Goal: Information Seeking & Learning: Check status

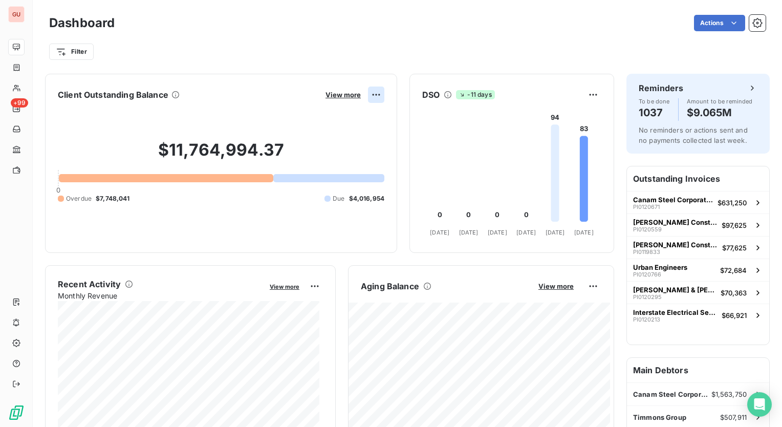
click at [369, 93] on html "GU +99 Dashboard Actions Filter Client Outstanding Balance View more $11,764,99…" at bounding box center [391, 213] width 782 height 427
click at [282, 99] on html "GU +99 Dashboard Actions Filter Client Outstanding Balance View more $11,764,99…" at bounding box center [391, 213] width 782 height 427
click at [325, 92] on span "View more" at bounding box center [342, 95] width 35 height 8
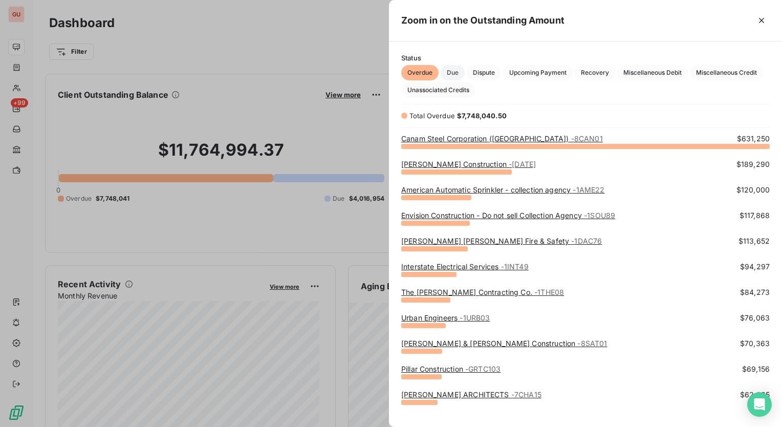
click at [454, 71] on span "Due" at bounding box center [453, 72] width 24 height 15
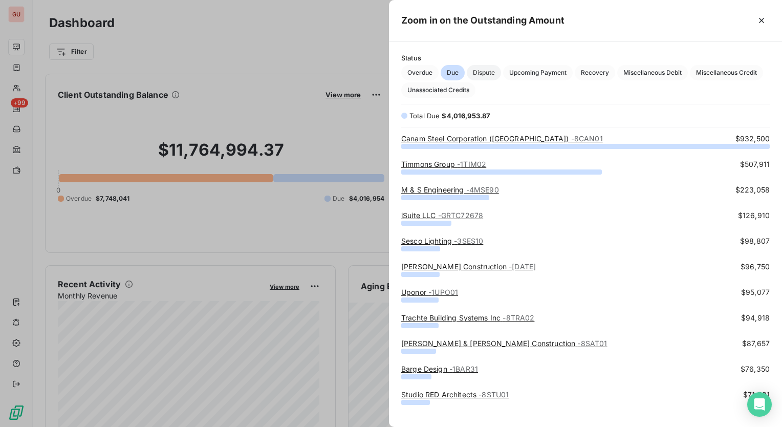
click at [486, 73] on span "Dispute" at bounding box center [484, 72] width 34 height 15
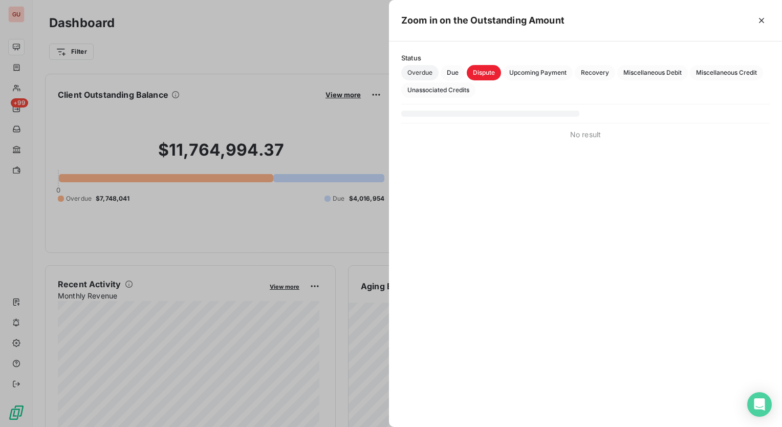
click at [426, 73] on span "Overdue" at bounding box center [419, 72] width 37 height 15
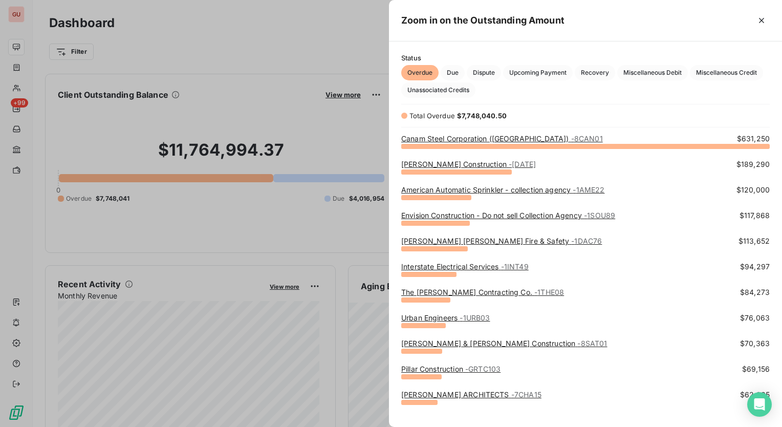
scroll to position [273, 385]
click at [335, 52] on div at bounding box center [391, 213] width 782 height 427
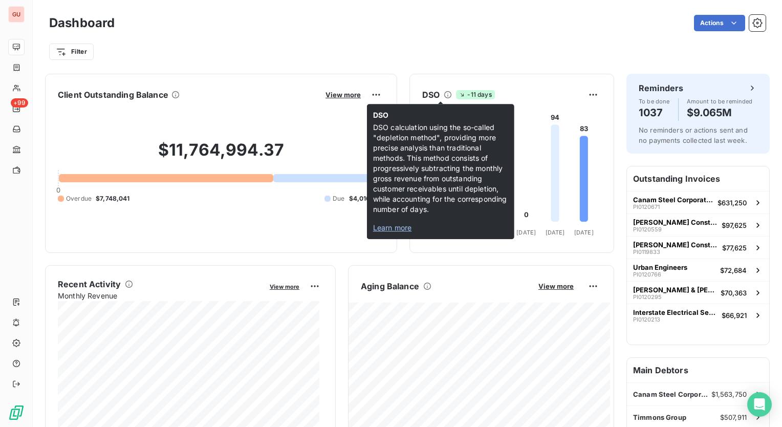
click at [444, 95] on icon at bounding box center [448, 95] width 8 height 8
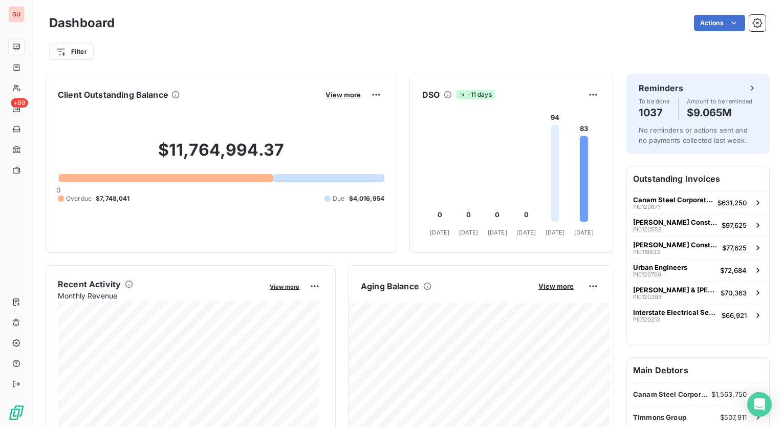
click at [444, 95] on icon at bounding box center [447, 94] width 7 height 7
click at [580, 191] on icon at bounding box center [584, 179] width 8 height 86
click at [551, 194] on icon at bounding box center [555, 172] width 8 height 97
click at [581, 94] on html "GU +99 Dashboard Actions Filter Client Outstanding Balance View more $11,764,99…" at bounding box center [391, 213] width 782 height 427
click at [489, 105] on html "GU +99 Dashboard Actions Filter Client Outstanding Balance View more $11,764,99…" at bounding box center [391, 213] width 782 height 427
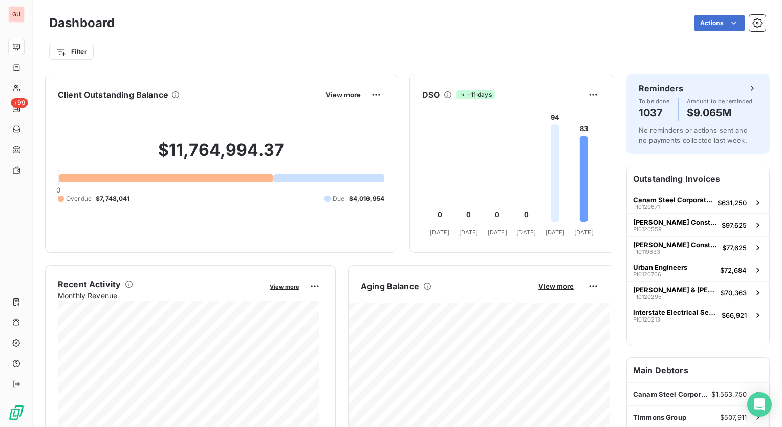
click at [461, 95] on span "-11 days" at bounding box center [475, 94] width 38 height 9
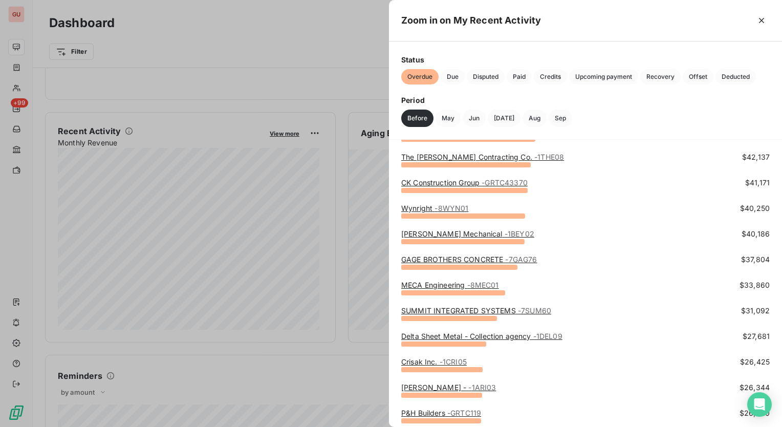
scroll to position [0, 0]
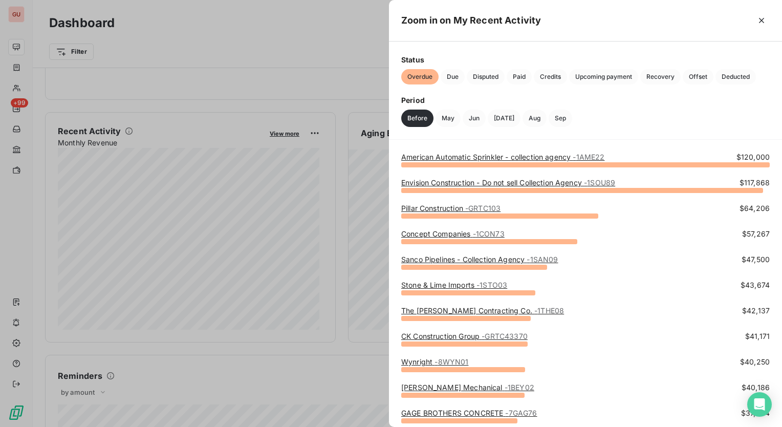
click at [299, 60] on div at bounding box center [391, 213] width 782 height 427
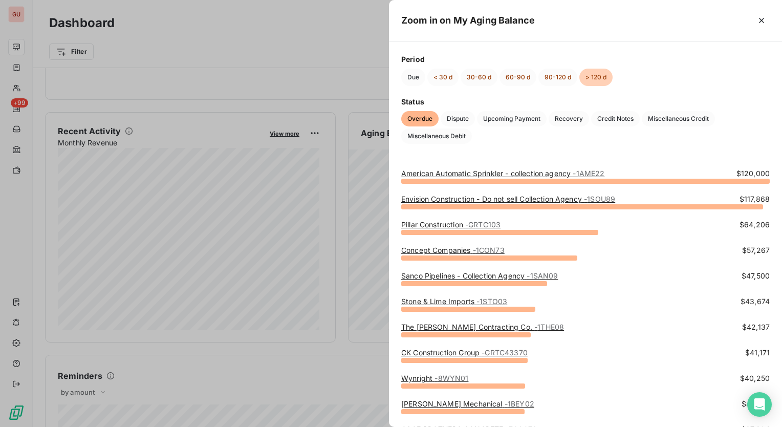
click at [353, 57] on div at bounding box center [391, 213] width 782 height 427
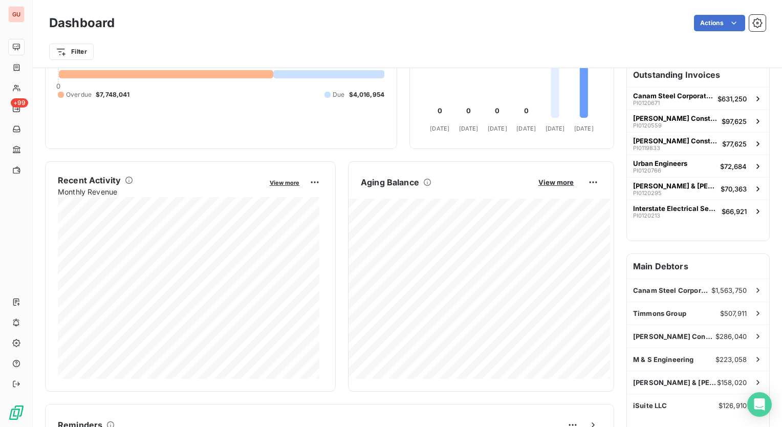
scroll to position [102, 0]
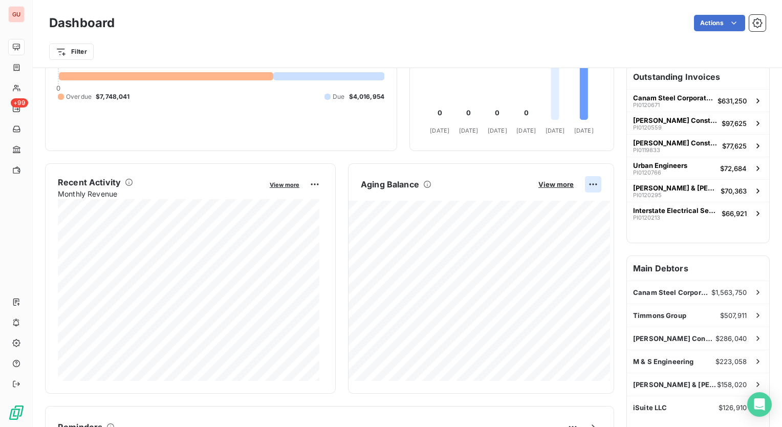
click at [586, 184] on html "GU +99 Dashboard Actions Filter Client Outstanding Balance View more $11,764,99…" at bounding box center [391, 213] width 782 height 427
click at [557, 208] on div "Export" at bounding box center [560, 206] width 57 height 16
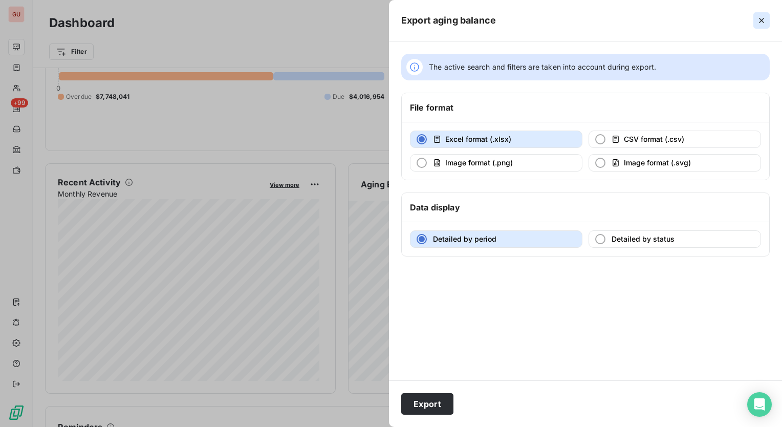
click at [761, 19] on icon "button" at bounding box center [761, 20] width 10 height 10
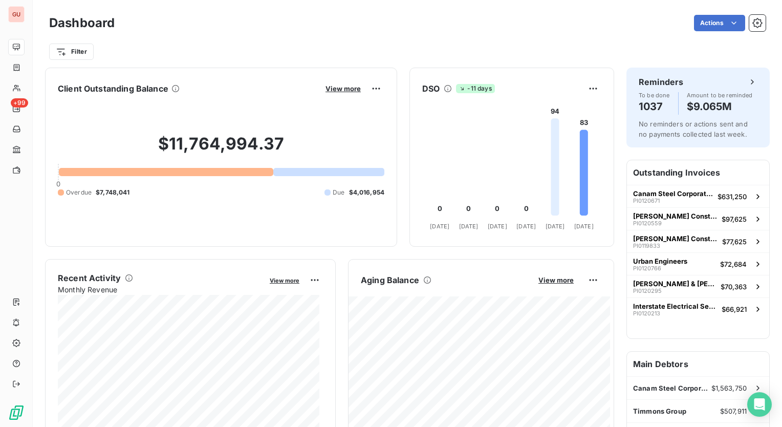
scroll to position [0, 0]
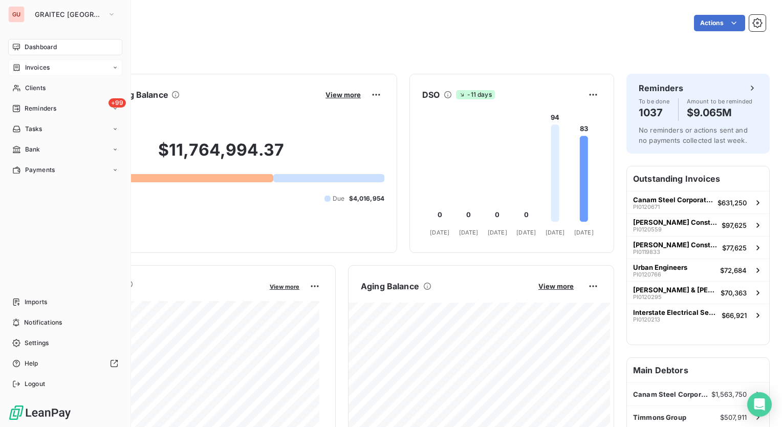
click at [46, 64] on span "Invoices" at bounding box center [37, 67] width 25 height 9
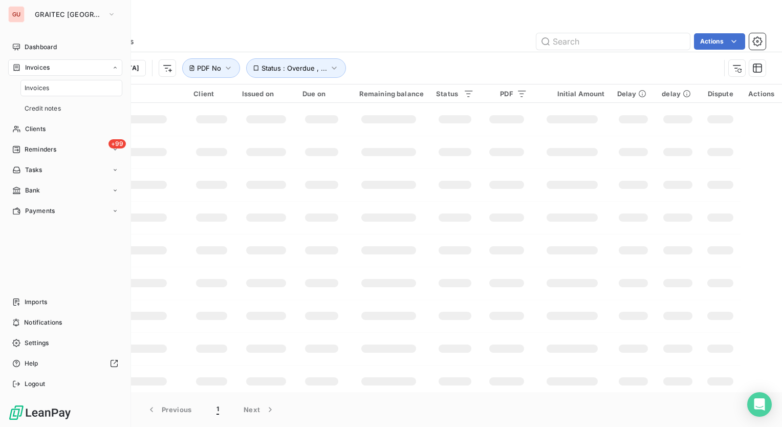
click at [41, 89] on span "Invoices" at bounding box center [37, 87] width 25 height 9
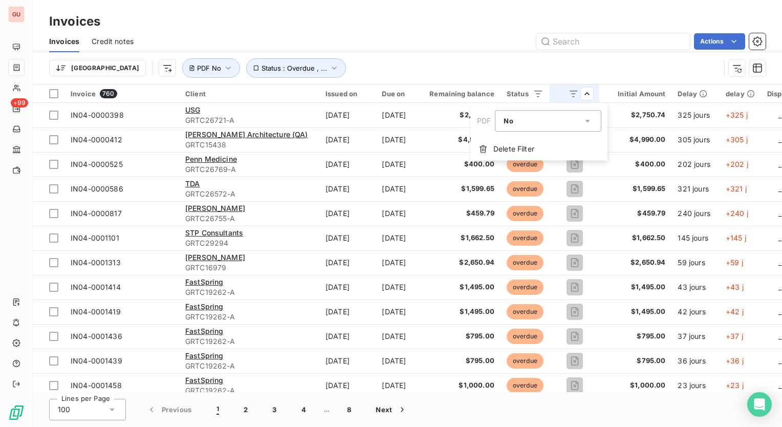
click at [517, 63] on html "GU +99 Invoices Invoices Credit notes Actions [GEOGRAPHIC_DATA] Status : Overdu…" at bounding box center [391, 213] width 782 height 427
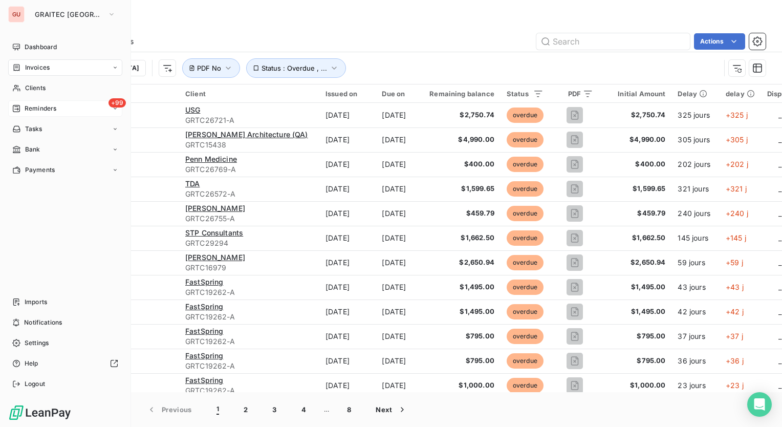
click at [41, 108] on span "Reminders" at bounding box center [41, 108] width 32 height 9
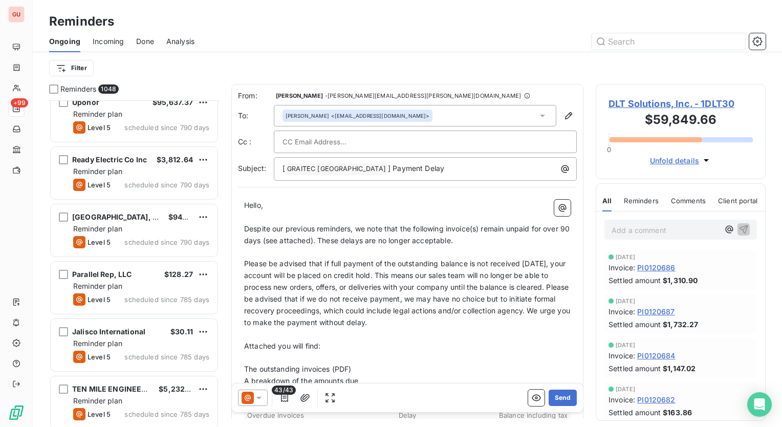
scroll to position [1330, 0]
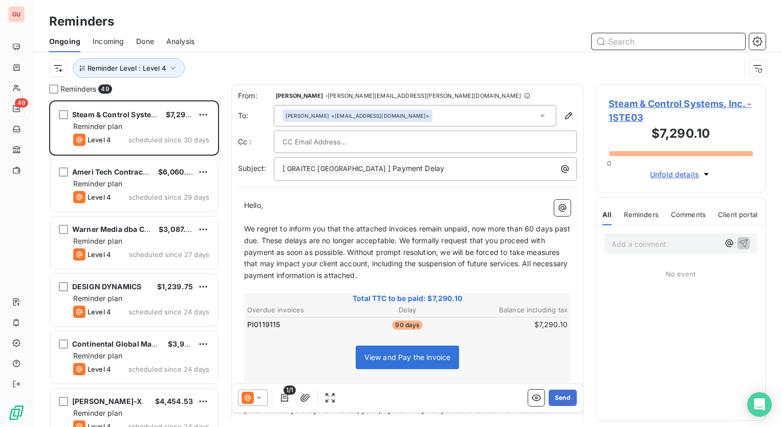
scroll to position [8, 8]
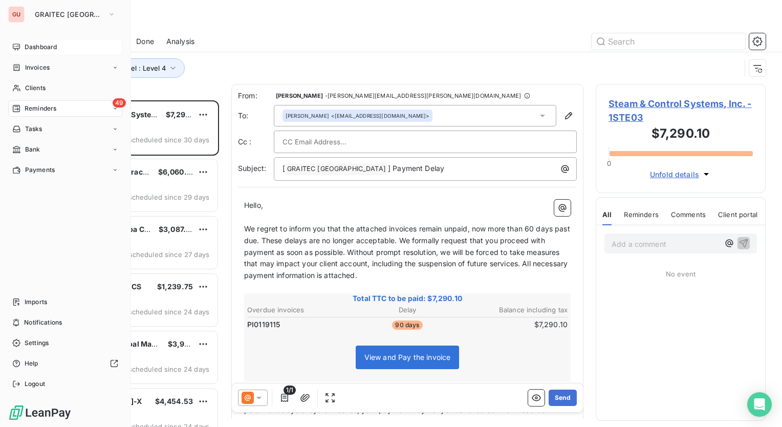
click at [30, 47] on span "Dashboard" at bounding box center [41, 46] width 32 height 9
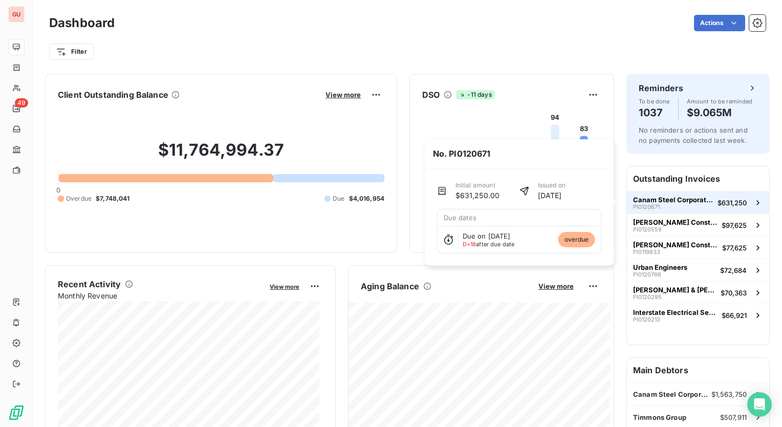
click at [637, 198] on span "Canam Steel Corporation ([GEOGRAPHIC_DATA])" at bounding box center [673, 199] width 80 height 8
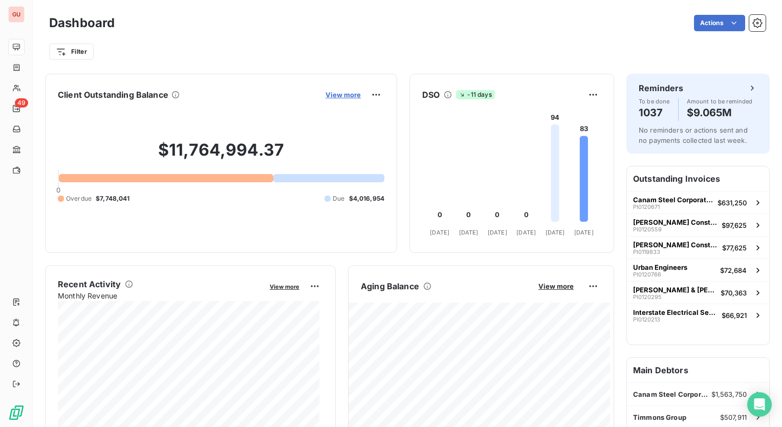
click at [342, 95] on span "View more" at bounding box center [342, 95] width 35 height 8
